Goal: Find specific page/section: Find specific page/section

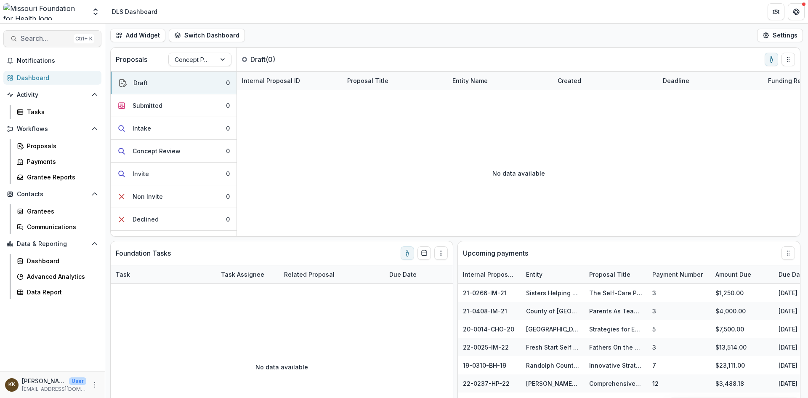
click at [37, 40] on span "Search..." at bounding box center [46, 38] width 50 height 8
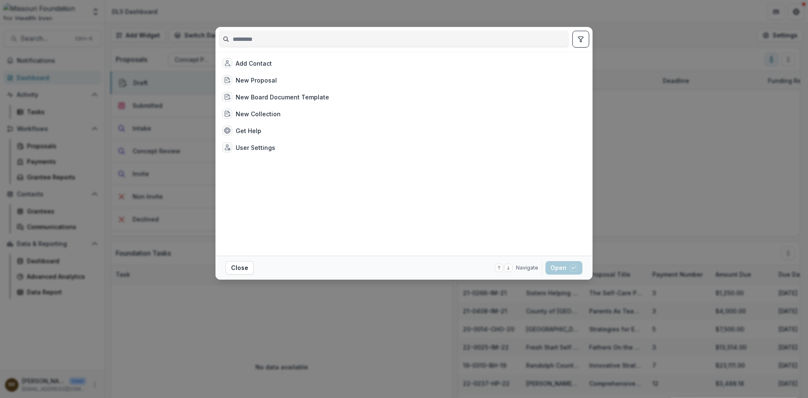
click at [668, 112] on div "Add Contact New Proposal New Board Document Template New Collection Get Help Us…" at bounding box center [404, 199] width 808 height 398
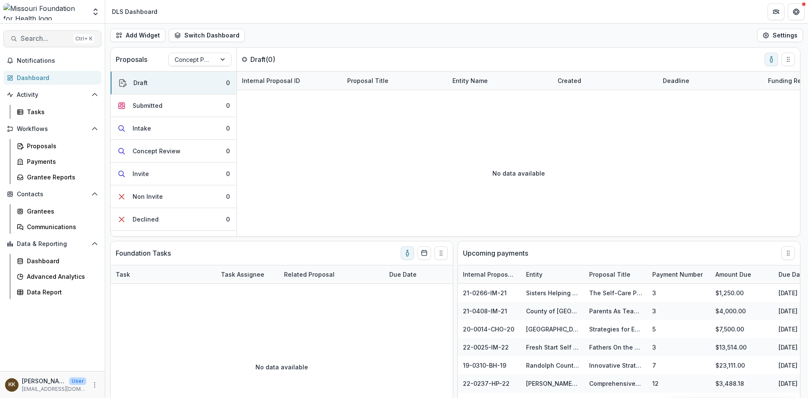
click at [44, 37] on span "Search..." at bounding box center [46, 38] width 50 height 8
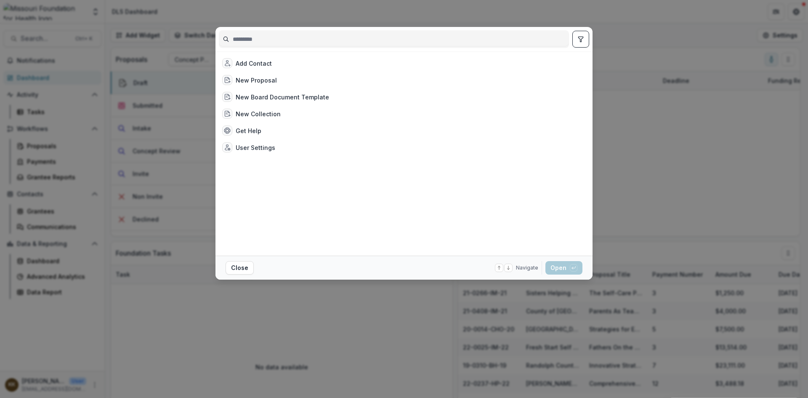
click at [647, 154] on div "Add Contact New Proposal New Board Document Template New Collection Get Help Us…" at bounding box center [404, 199] width 808 height 398
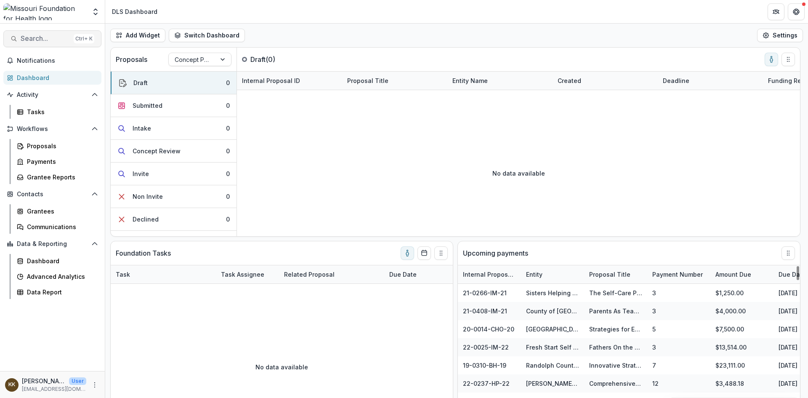
click at [32, 39] on span "Search..." at bounding box center [46, 38] width 50 height 8
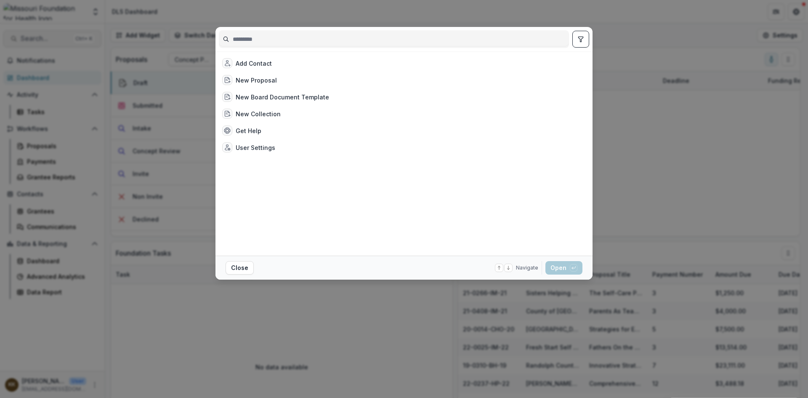
click at [32, 39] on div "Add Contact New Proposal New Board Document Template New Collection Get Help Us…" at bounding box center [404, 199] width 808 height 398
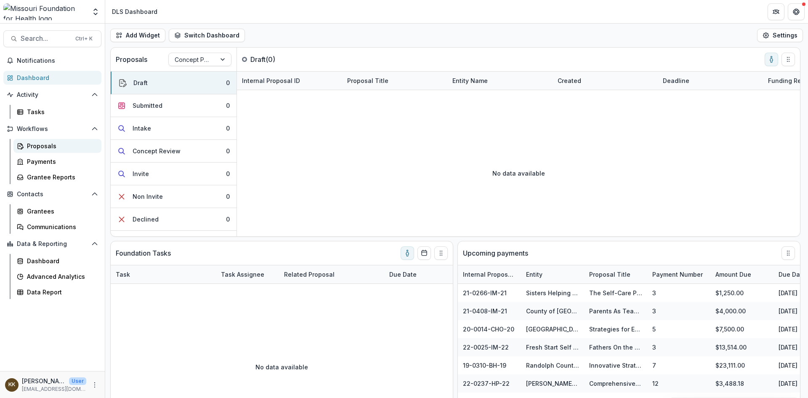
click at [52, 144] on div "Proposals" at bounding box center [61, 145] width 68 height 9
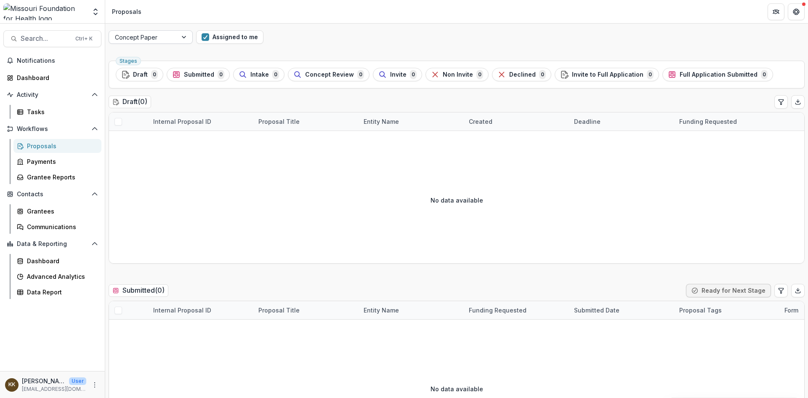
click at [185, 35] on div at bounding box center [184, 37] width 15 height 13
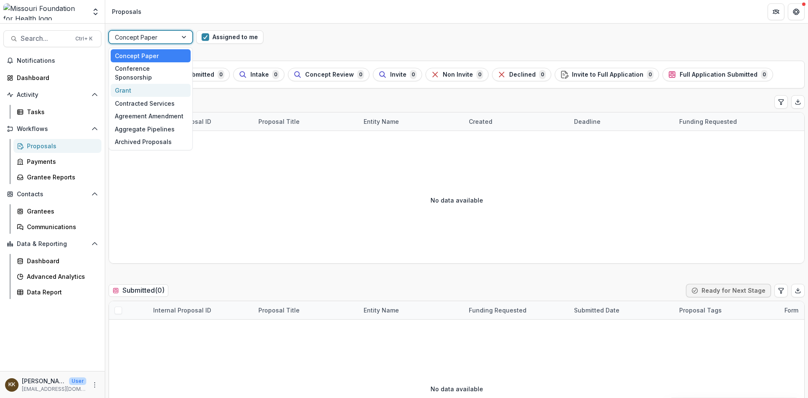
click at [124, 84] on div "Grant" at bounding box center [151, 90] width 80 height 13
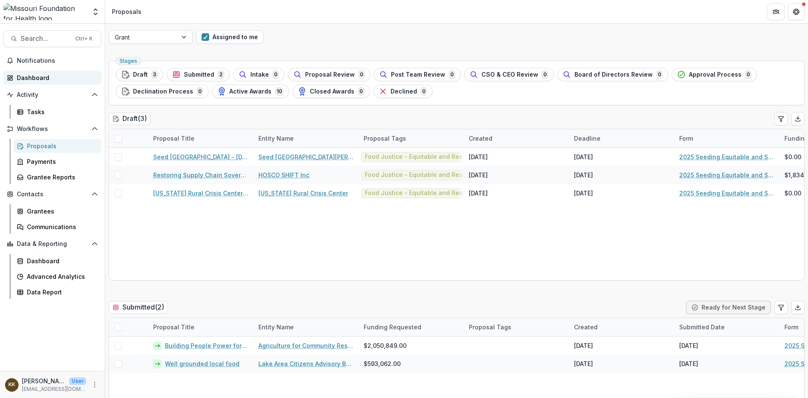
click at [30, 77] on div "Dashboard" at bounding box center [56, 77] width 78 height 9
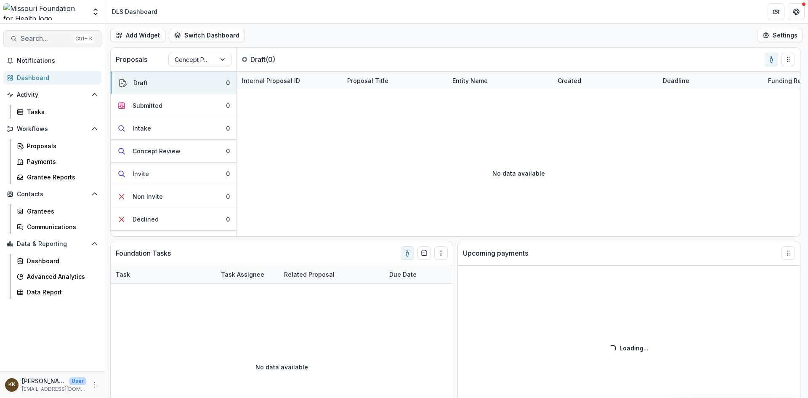
click at [56, 41] on span "Search..." at bounding box center [46, 38] width 50 height 8
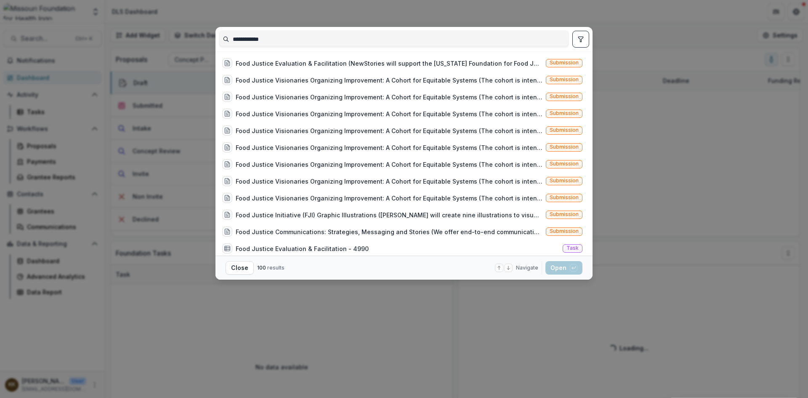
type input "**********"
click at [638, 192] on div "**********" at bounding box center [404, 199] width 808 height 398
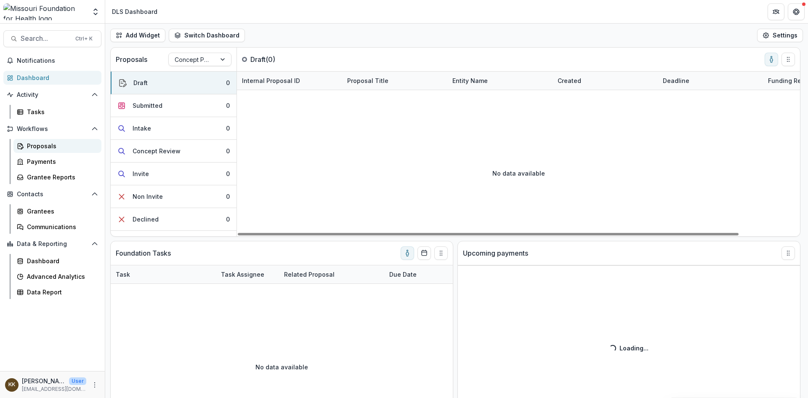
click at [41, 144] on div "Proposals" at bounding box center [61, 145] width 68 height 9
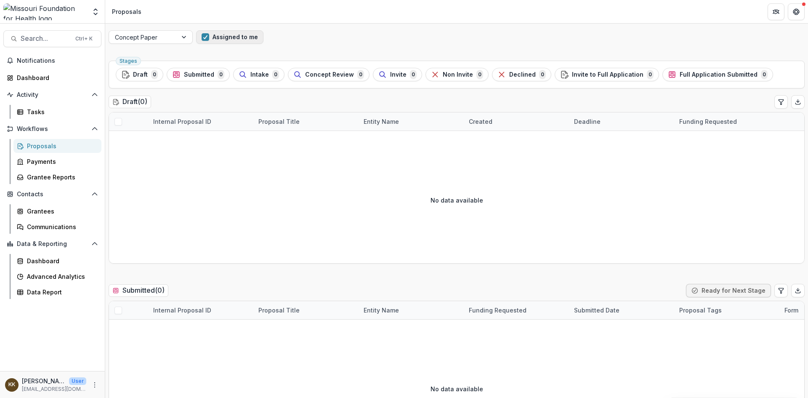
click at [210, 38] on button "Assigned to me" at bounding box center [229, 36] width 67 height 13
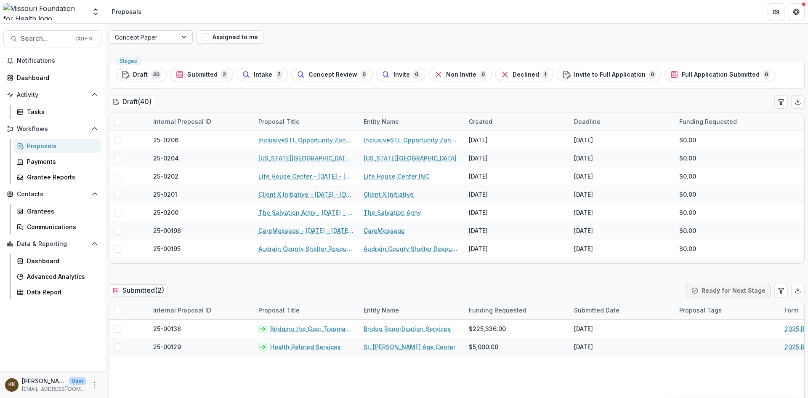
click at [168, 39] on div at bounding box center [143, 37] width 56 height 11
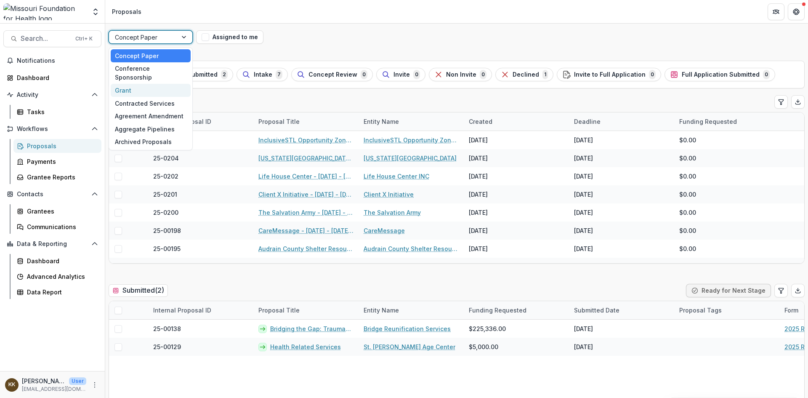
click at [130, 84] on div "Grant" at bounding box center [151, 90] width 80 height 13
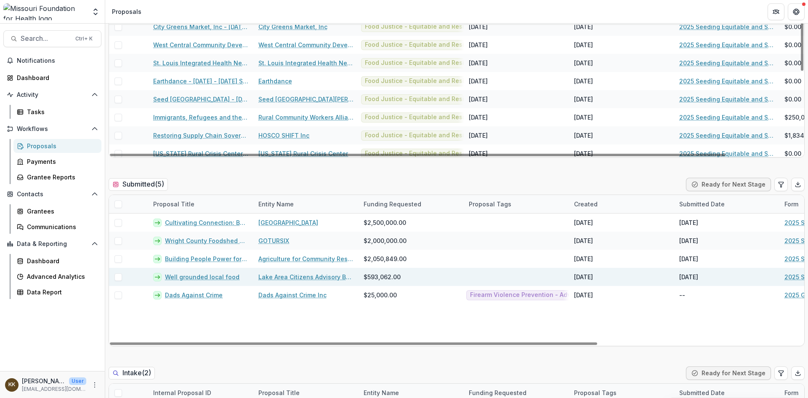
scroll to position [126, 0]
